Goal: Communication & Community: Participate in discussion

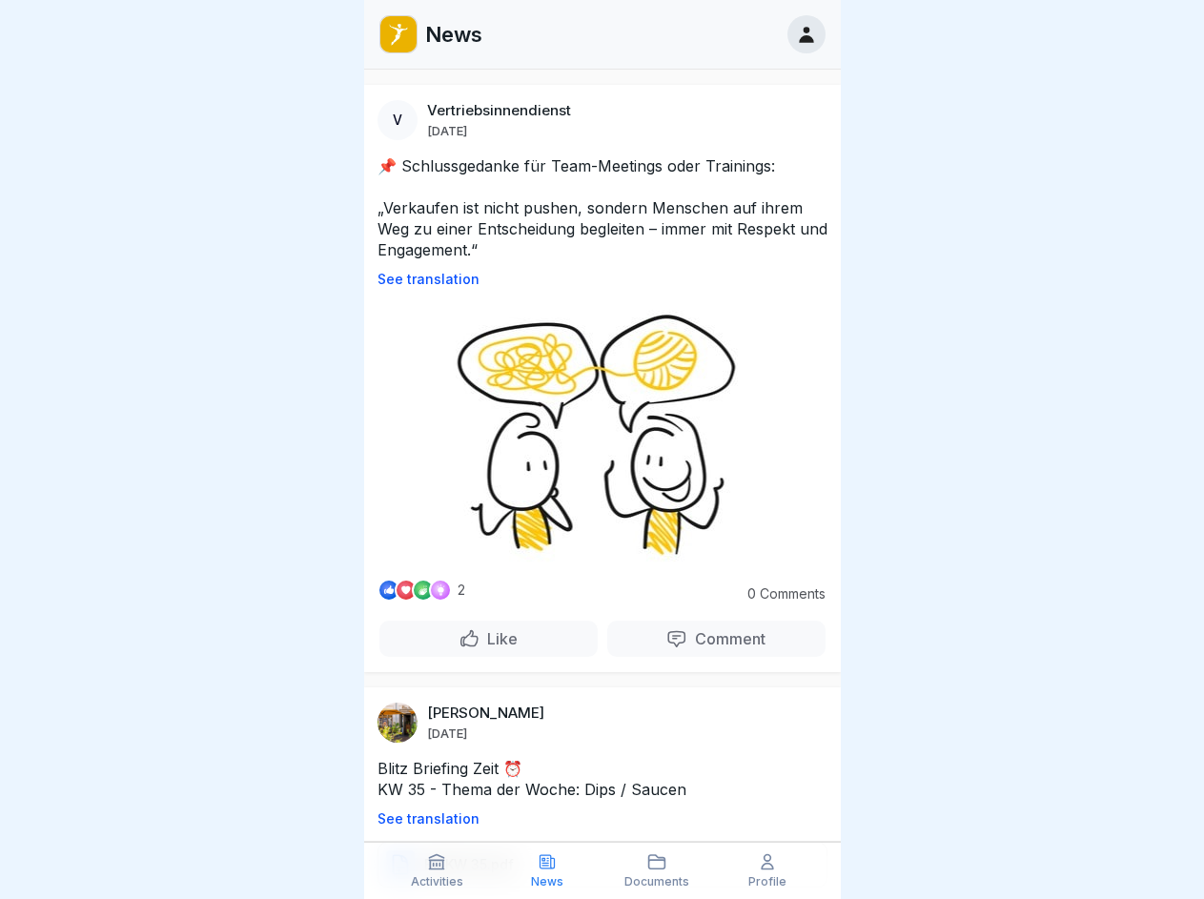
click at [594, 279] on p "See translation" at bounding box center [602, 279] width 450 height 15
click at [703, 639] on p "Comment" at bounding box center [726, 638] width 78 height 19
click at [594, 819] on p "See translation" at bounding box center [602, 818] width 450 height 15
click at [437, 870] on icon at bounding box center [436, 861] width 19 height 19
click at [547, 870] on icon at bounding box center [547, 861] width 19 height 19
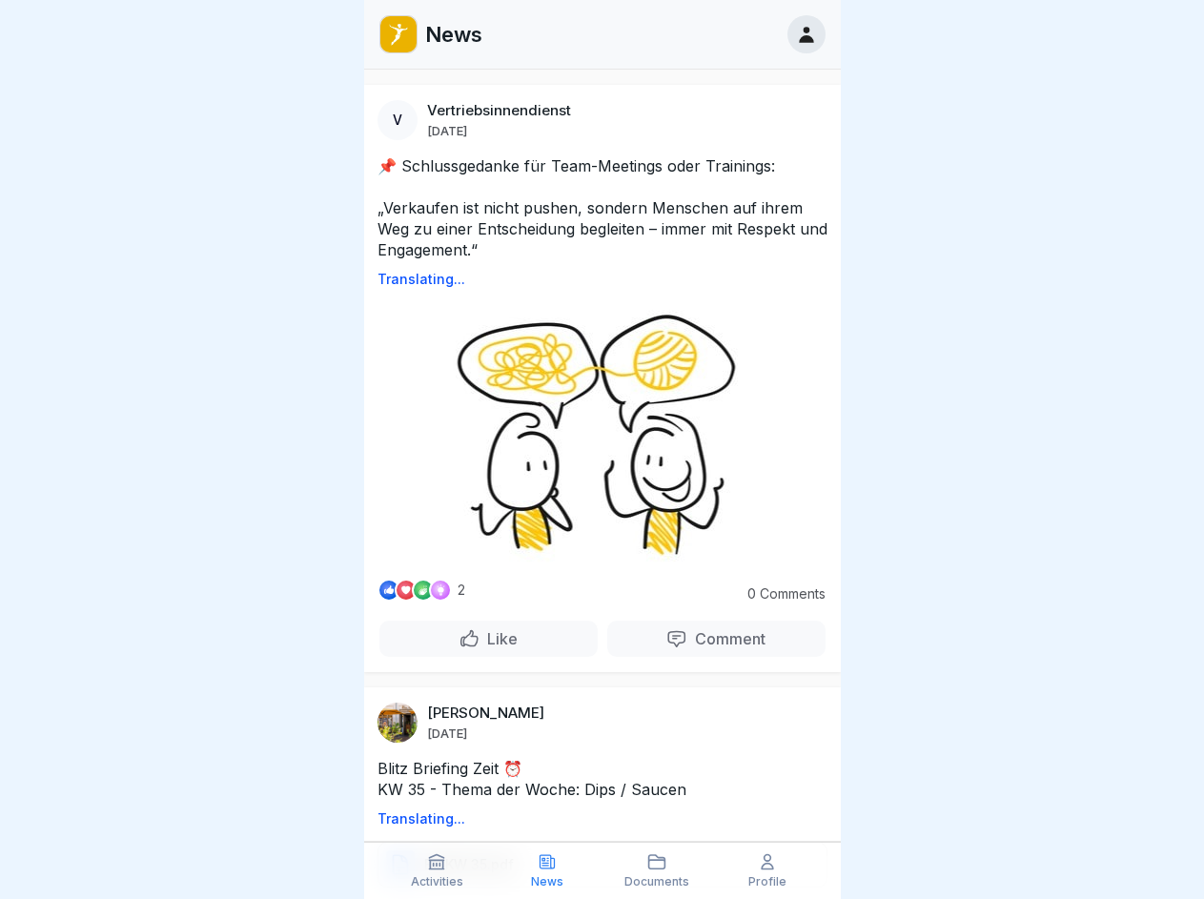
click at [658, 870] on icon at bounding box center [656, 861] width 19 height 19
click at [767, 870] on icon at bounding box center [767, 861] width 19 height 19
